Goal: Task Accomplishment & Management: Use online tool/utility

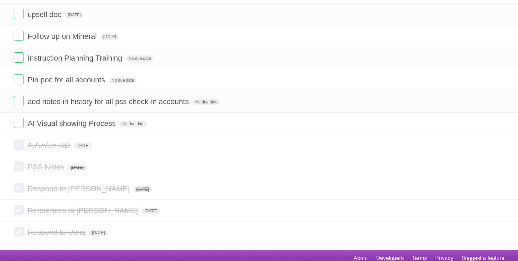
scroll to position [98, 0]
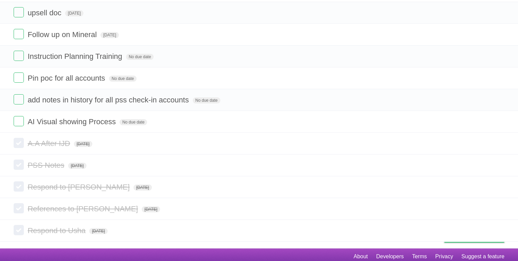
drag, startPoint x: 499, startPoint y: 143, endPoint x: 291, endPoint y: 24, distance: 239.8
click at [499, 143] on icon at bounding box center [498, 143] width 10 height 11
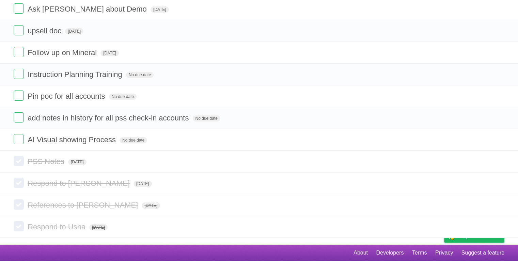
scroll to position [79, 0]
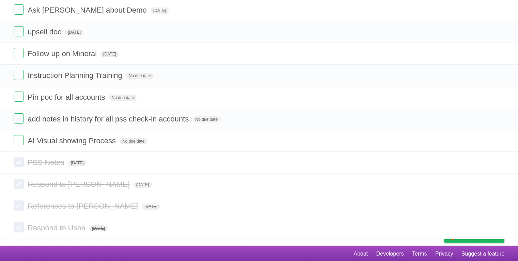
click at [500, 145] on icon at bounding box center [498, 140] width 10 height 11
click at [499, 163] on icon at bounding box center [498, 162] width 10 height 11
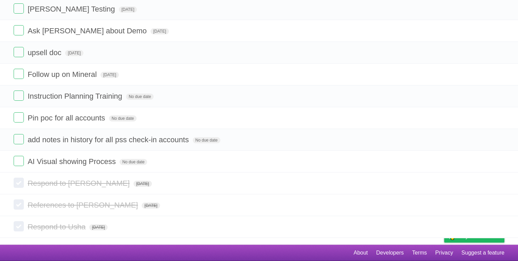
scroll to position [58, 0]
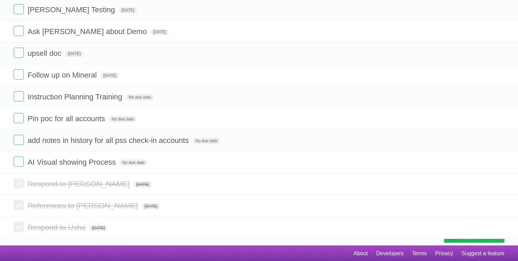
click at [497, 185] on icon at bounding box center [498, 183] width 10 height 11
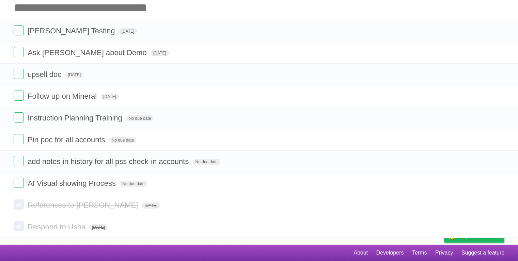
scroll to position [36, 0]
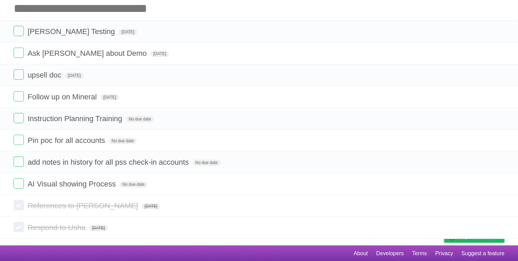
click at [498, 184] on icon at bounding box center [498, 183] width 10 height 11
click at [502, 205] on icon at bounding box center [498, 205] width 10 height 11
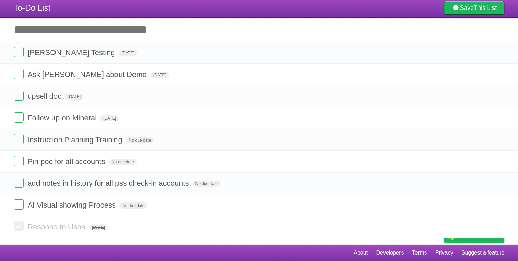
scroll to position [14, 0]
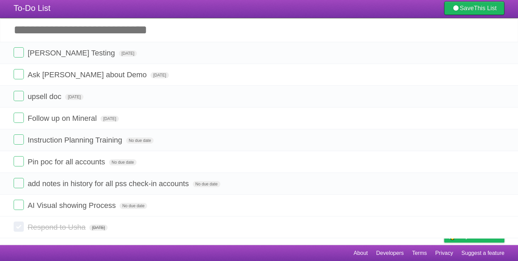
click at [500, 226] on icon at bounding box center [498, 227] width 10 height 11
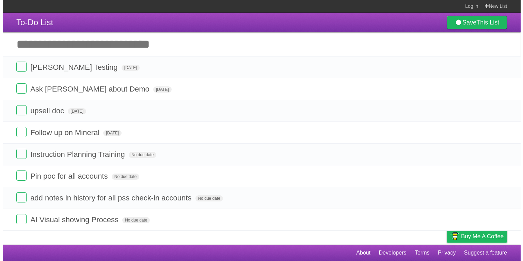
scroll to position [0, 0]
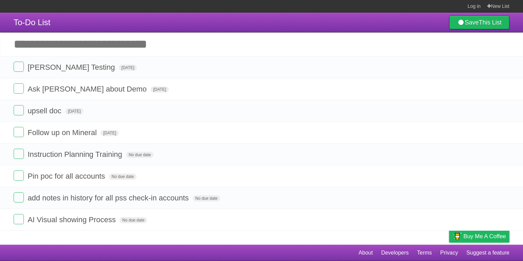
click at [151, 89] on span "[DATE]" at bounding box center [160, 90] width 18 height 6
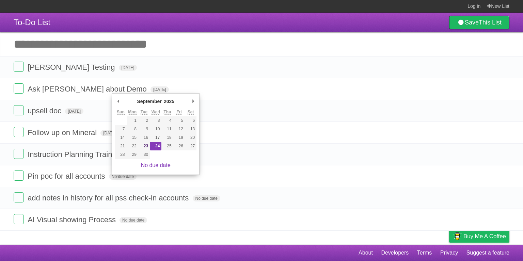
type span "[DATE]"
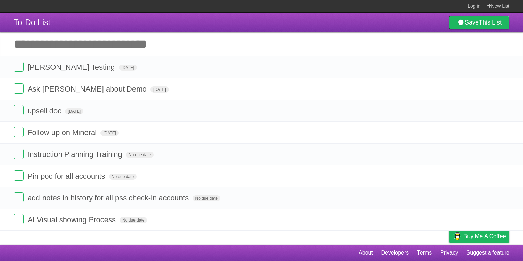
click at [119, 70] on span "[DATE]" at bounding box center [128, 68] width 18 height 6
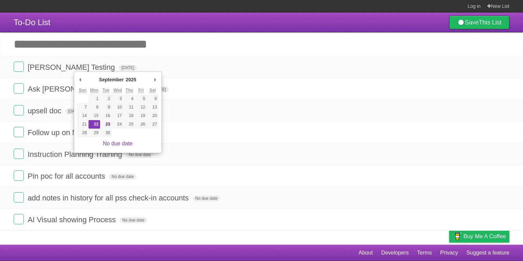
type span "[DATE]"
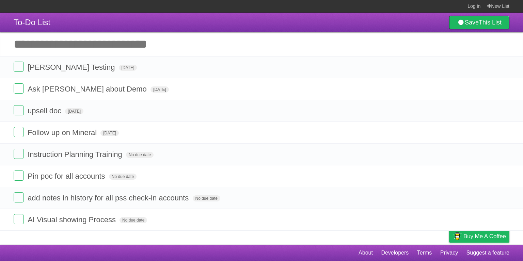
click at [216, 195] on span "No due date" at bounding box center [207, 198] width 28 height 6
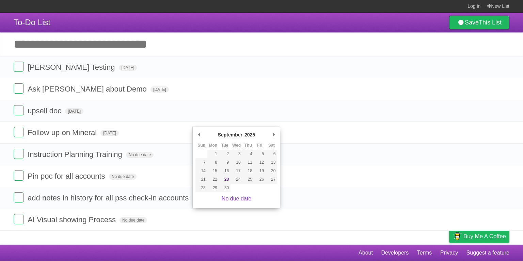
type span "[DATE]"
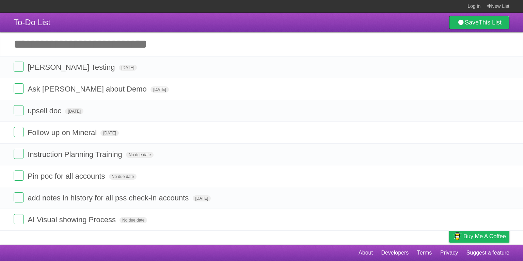
click at [119, 176] on span "No due date" at bounding box center [123, 177] width 28 height 6
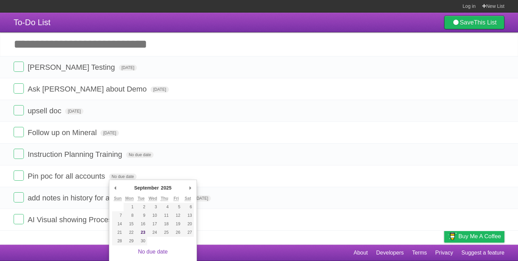
type span "[DATE]"
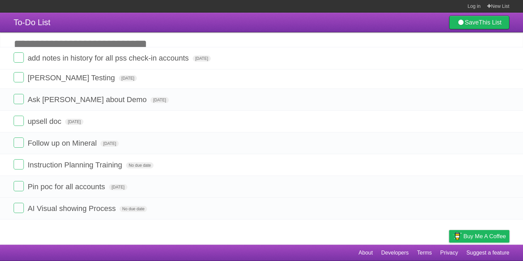
drag, startPoint x: 8, startPoint y: 196, endPoint x: 4, endPoint y: 53, distance: 142.8
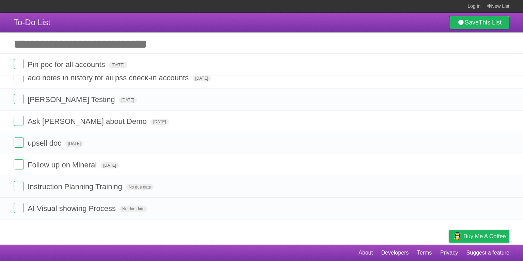
drag, startPoint x: 7, startPoint y: 198, endPoint x: 3, endPoint y: 61, distance: 137.3
